Goal: Navigation & Orientation: Understand site structure

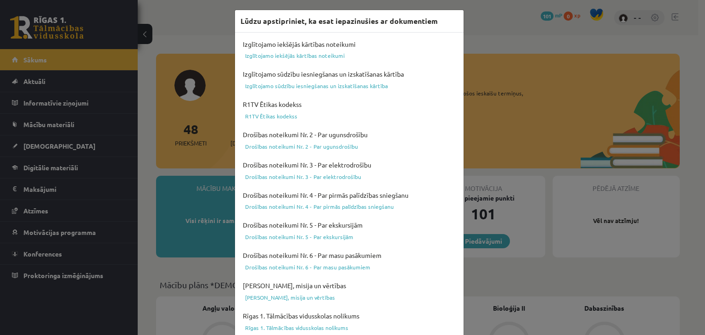
click at [410, 28] on div "Lūdzu apstipriniet, ka esat iepazinušies ar dokumentiem" at bounding box center [349, 21] width 229 height 23
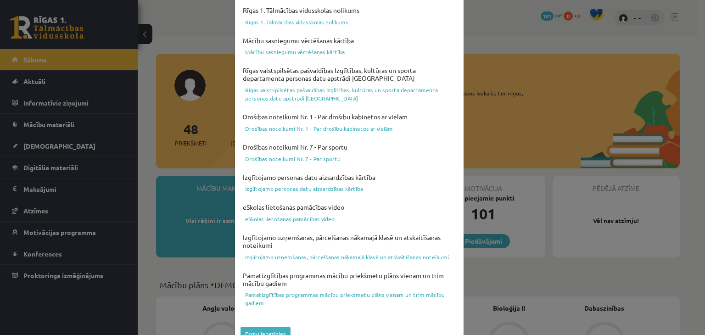
scroll to position [326, 0]
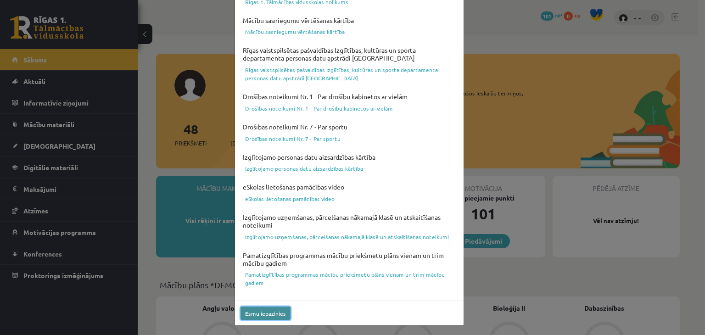
click at [268, 315] on button "Esmu iepazinies" at bounding box center [266, 313] width 50 height 13
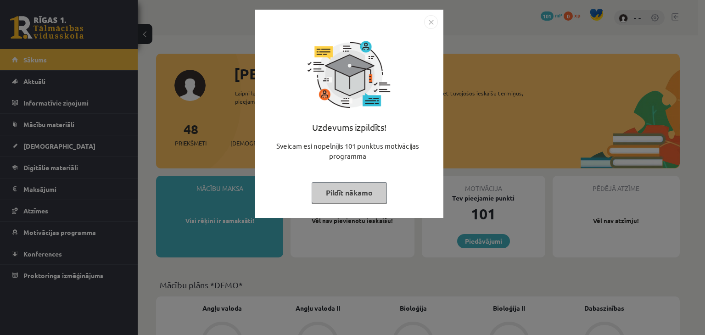
click at [361, 195] on button "Pildīt nākamo" at bounding box center [349, 192] width 75 height 21
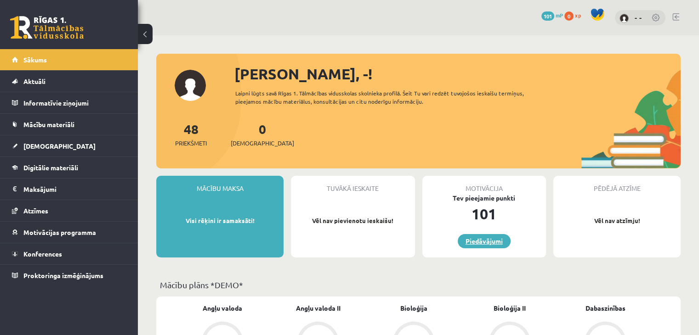
click at [464, 241] on link "Piedāvājumi" at bounding box center [483, 241] width 53 height 14
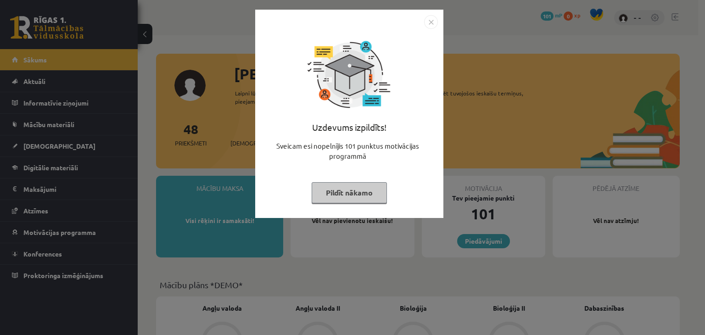
click at [356, 194] on button "Pildīt nākamo" at bounding box center [349, 192] width 75 height 21
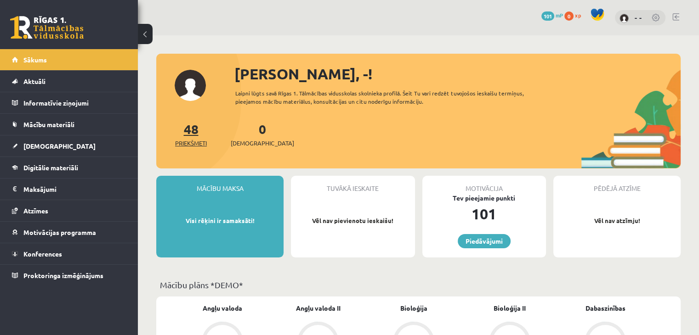
click at [190, 141] on span "Priekšmeti" at bounding box center [191, 143] width 32 height 9
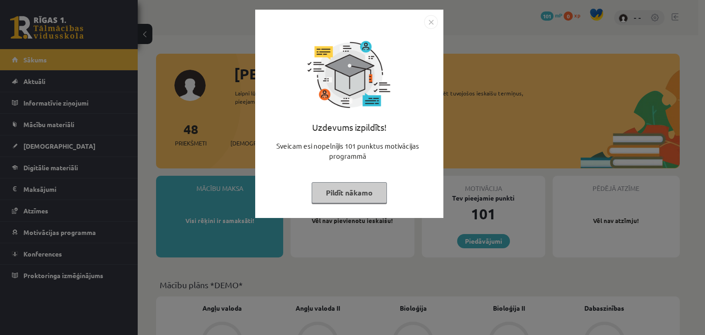
click at [323, 192] on button "Pildīt nākamo" at bounding box center [349, 192] width 75 height 21
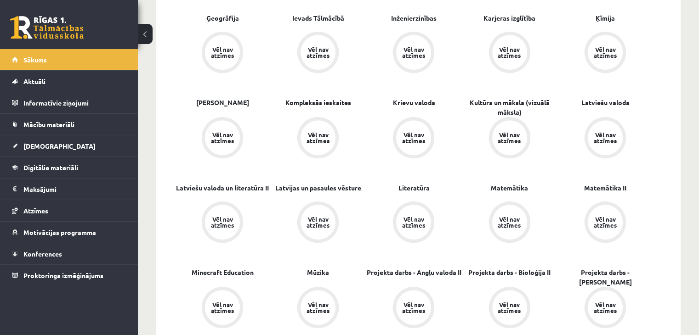
scroll to position [490, 0]
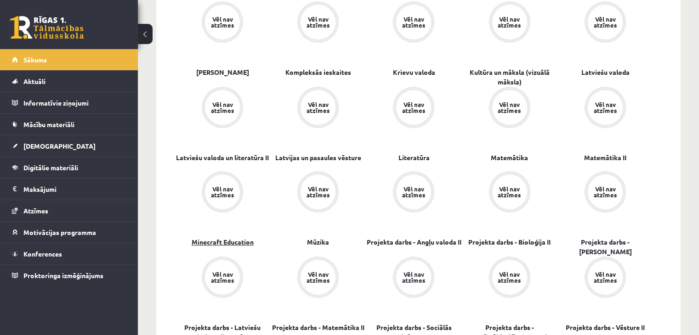
click at [225, 247] on link "Minecraft Education" at bounding box center [223, 242] width 62 height 10
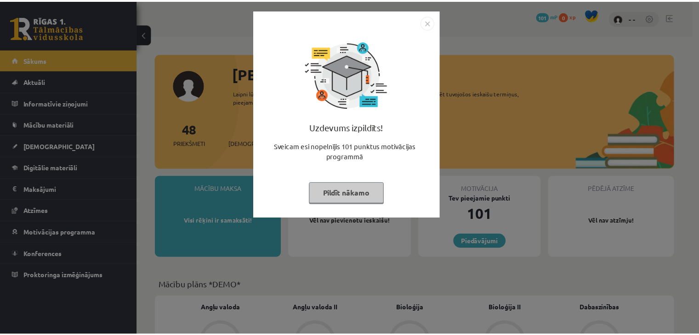
scroll to position [520, 0]
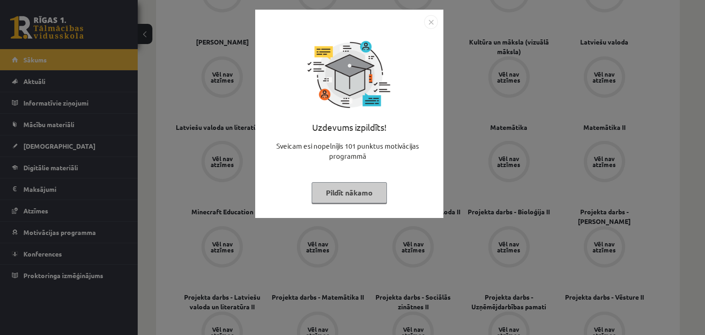
click at [358, 192] on button "Pildīt nākamo" at bounding box center [349, 192] width 75 height 21
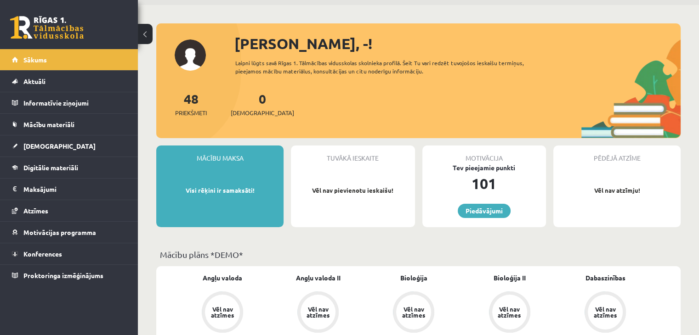
scroll to position [122, 0]
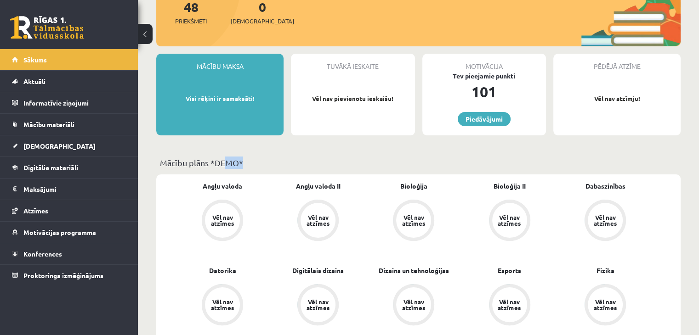
drag, startPoint x: 230, startPoint y: 159, endPoint x: 246, endPoint y: 158, distance: 16.6
click at [242, 159] on p "Mācību plāns *DEMO*" at bounding box center [418, 163] width 517 height 12
click at [250, 157] on p "Mācību plāns *DEMO*" at bounding box center [418, 163] width 517 height 12
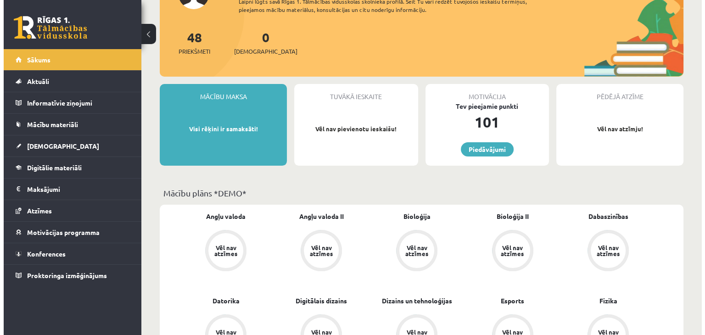
scroll to position [0, 0]
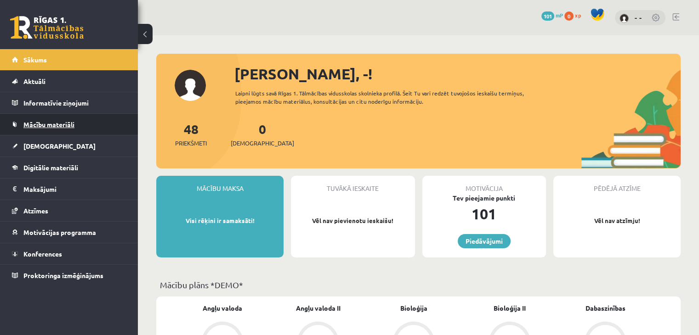
click at [40, 118] on link "Mācību materiāli" at bounding box center [69, 124] width 114 height 21
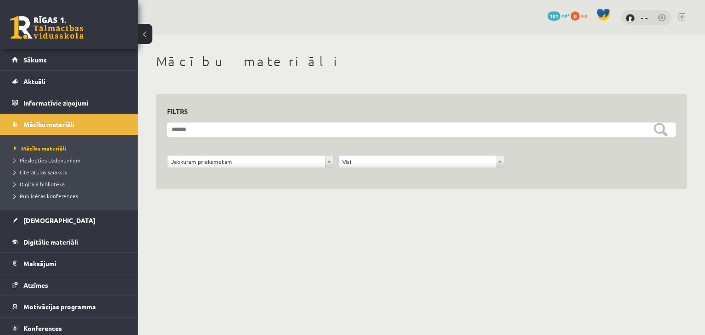
click at [399, 231] on body "0 Dāvanas 101 mP 0 xp - - Sākums Aktuāli Kā mācīties eSKOLĀ Kontakti Normatīvie…" at bounding box center [352, 167] width 705 height 335
click at [33, 147] on span "Mācību materiāli" at bounding box center [40, 148] width 53 height 7
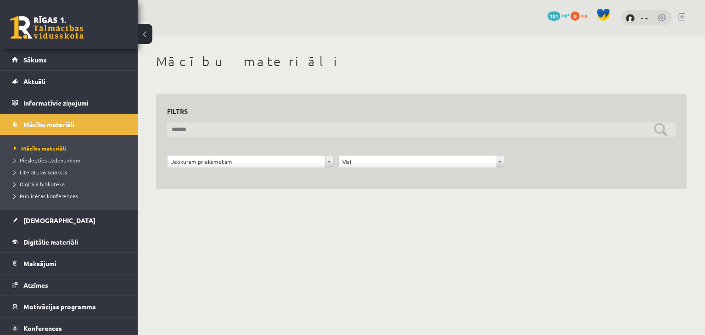
click at [660, 131] on input "text" at bounding box center [421, 130] width 509 height 14
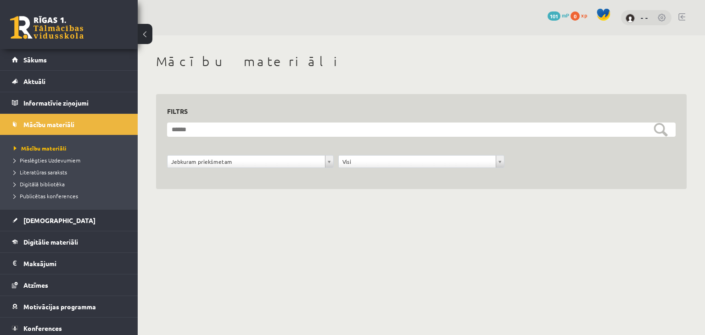
click at [183, 182] on div "**********" at bounding box center [421, 142] width 531 height 96
click at [14, 182] on span "Digitālā bibliotēka" at bounding box center [39, 184] width 51 height 7
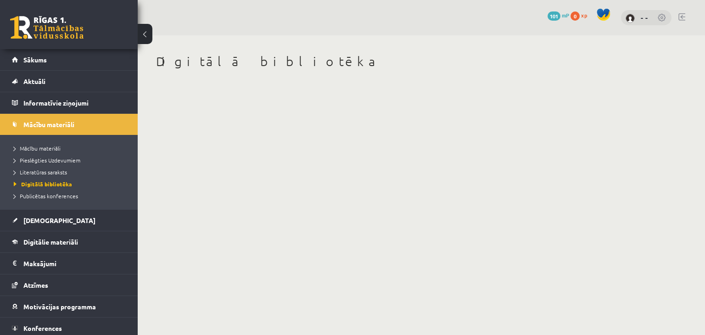
click at [145, 35] on button at bounding box center [145, 34] width 15 height 20
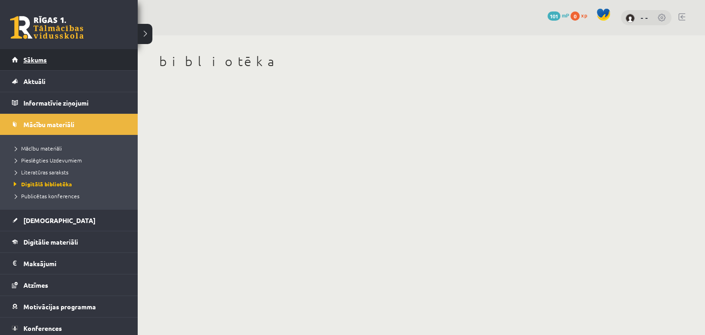
click at [17, 57] on link "Sākums" at bounding box center [69, 59] width 114 height 21
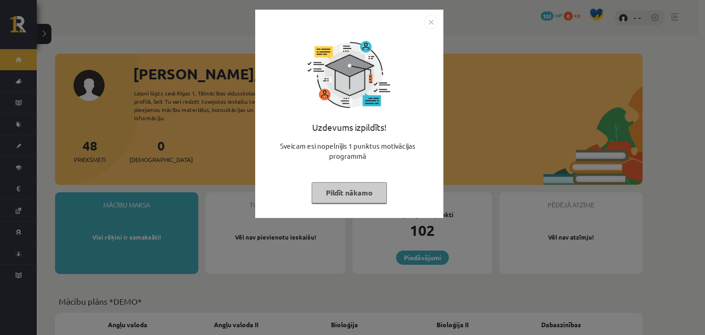
click at [357, 188] on button "Pildīt nākamo" at bounding box center [349, 192] width 75 height 21
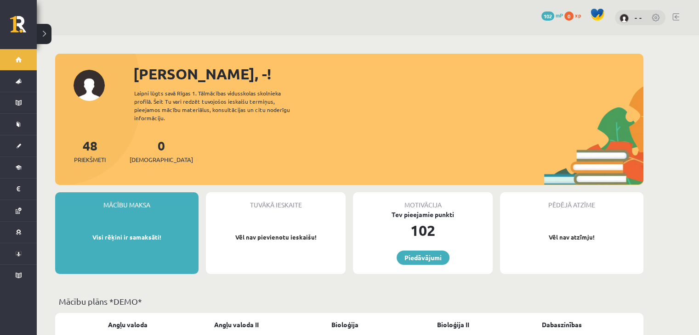
click at [657, 17] on link at bounding box center [655, 18] width 9 height 9
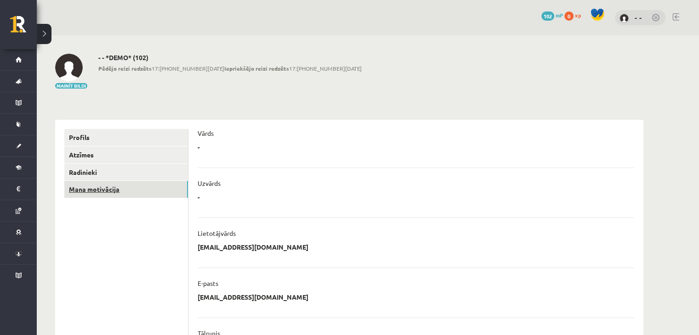
click at [126, 190] on link "Mana motivācija" at bounding box center [126, 189] width 124 height 17
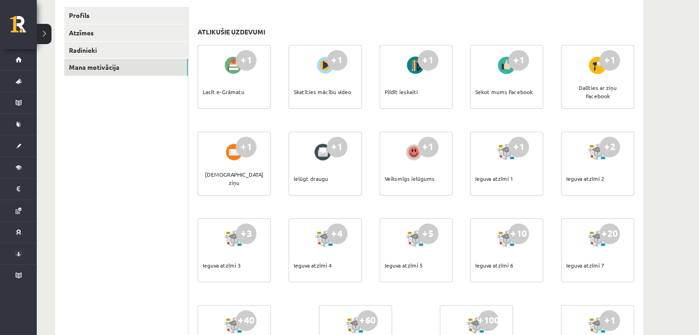
scroll to position [92, 0]
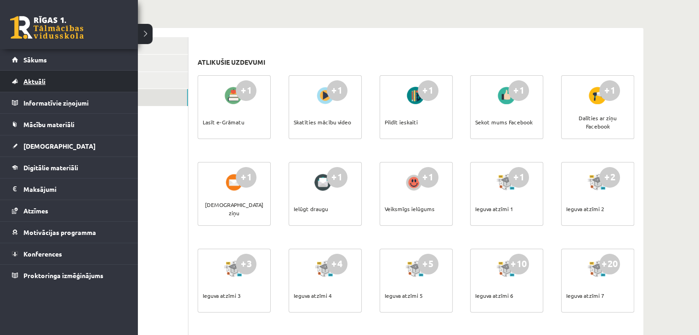
click at [24, 81] on span "Aktuāli" at bounding box center [34, 81] width 22 height 8
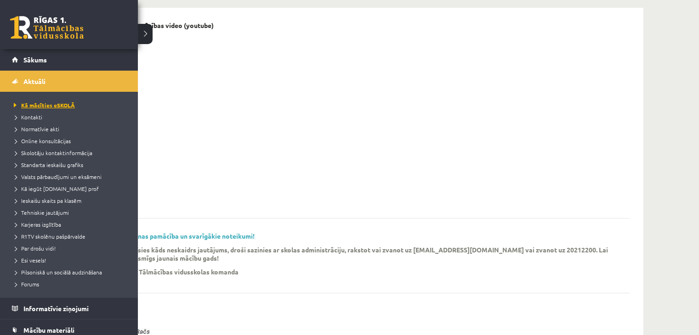
click at [22, 104] on span "Kā mācīties eSKOLĀ" at bounding box center [42, 105] width 63 height 7
click at [23, 61] on span "Sākums" at bounding box center [34, 60] width 23 height 8
